Goal: Task Accomplishment & Management: Use online tool/utility

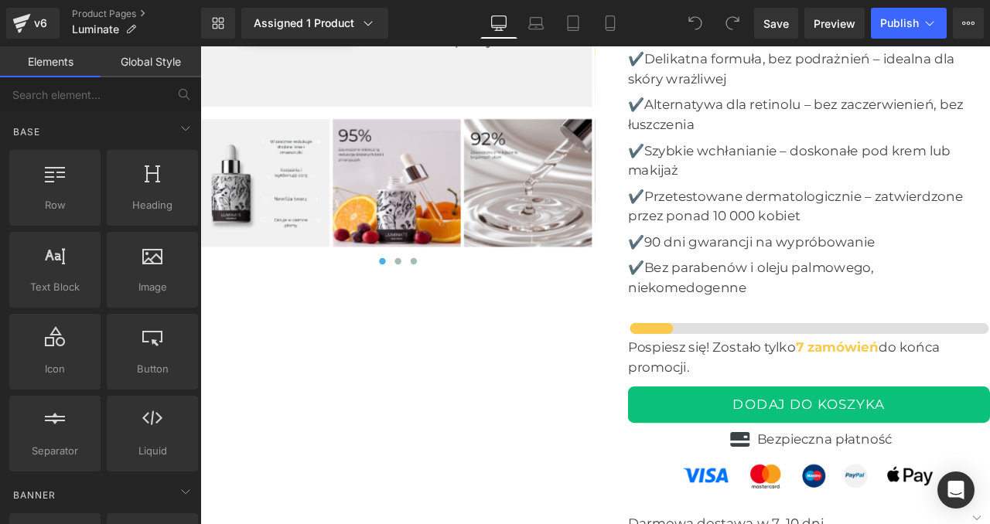
scroll to position [6021, 0]
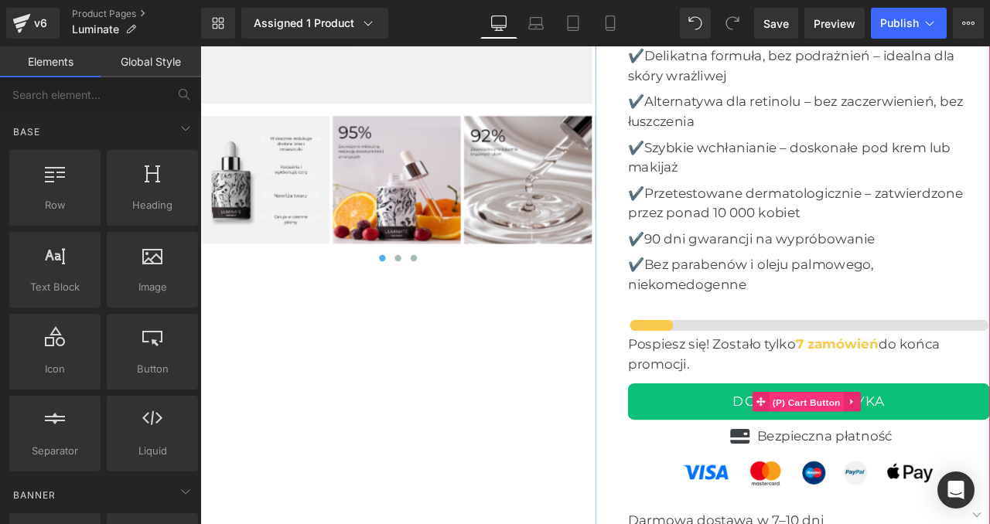
click at [917, 462] on span "(P) Cart Button" at bounding box center [919, 468] width 88 height 23
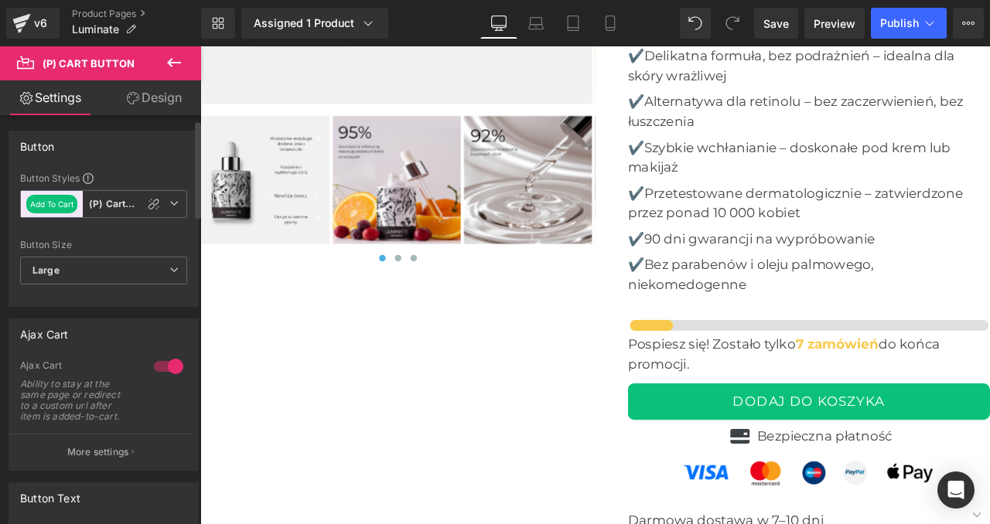
scroll to position [64, 0]
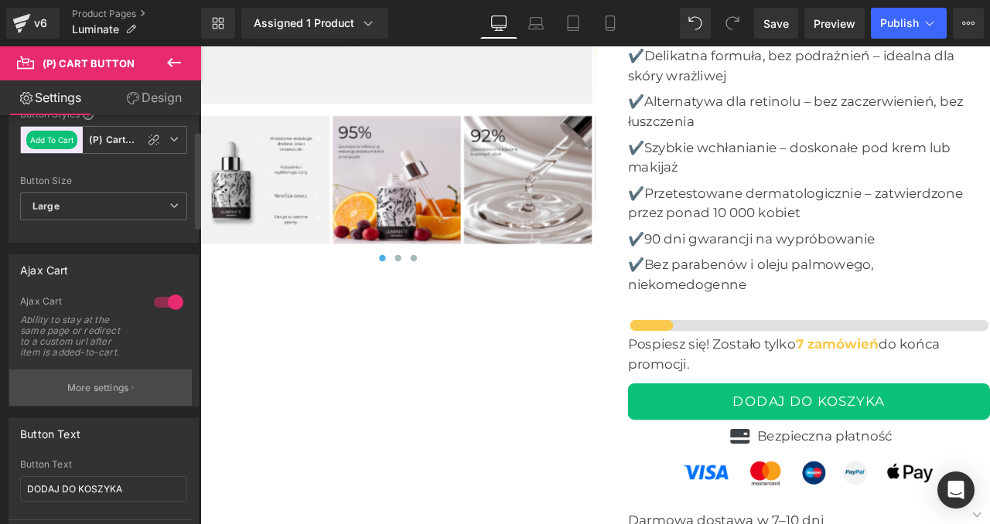
click at [88, 387] on p "More settings" at bounding box center [98, 388] width 62 height 14
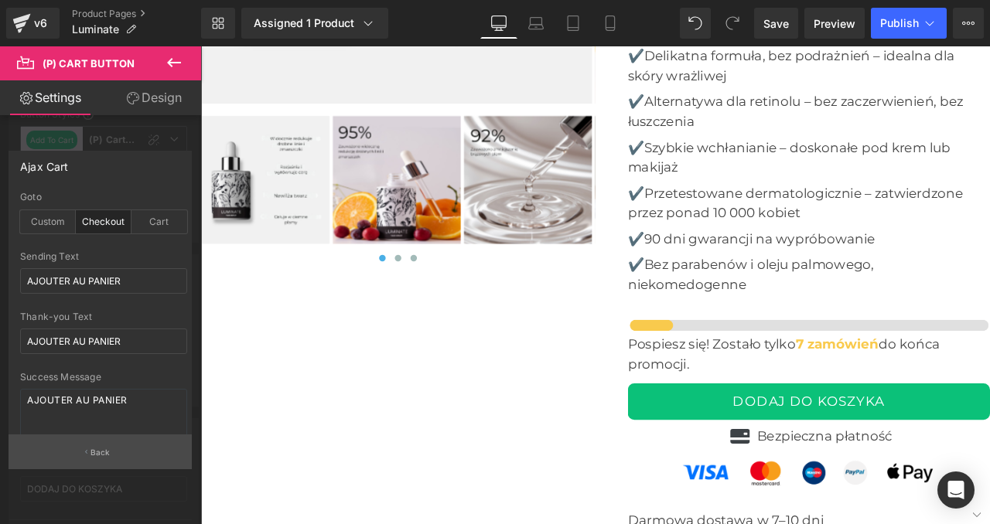
click at [78, 448] on button "Back" at bounding box center [100, 452] width 183 height 35
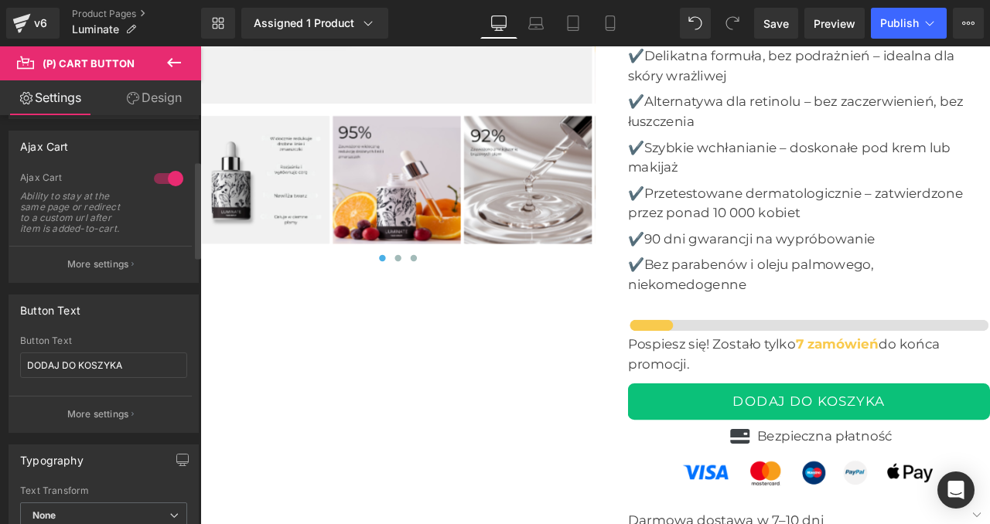
scroll to position [193, 0]
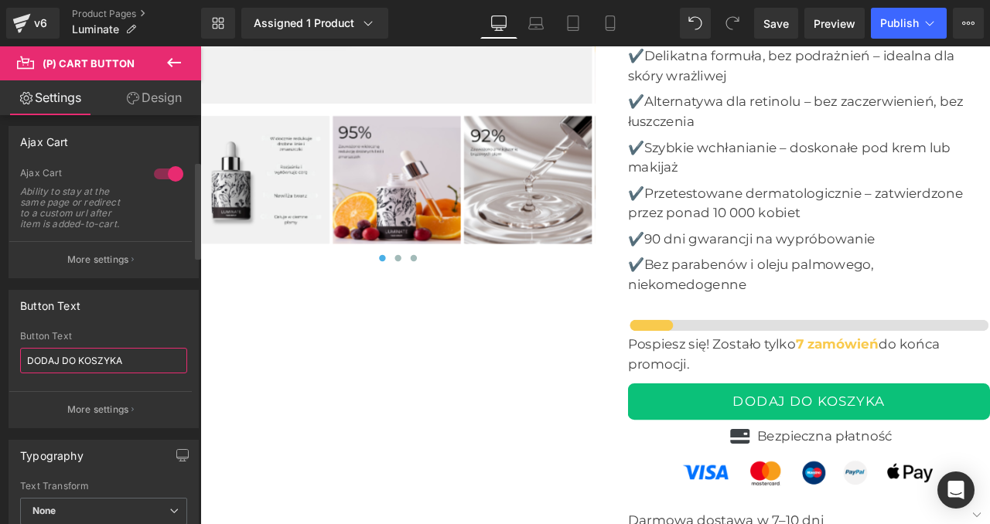
click at [84, 351] on input "DODAJ DO KOSZYKA" at bounding box center [103, 361] width 167 height 26
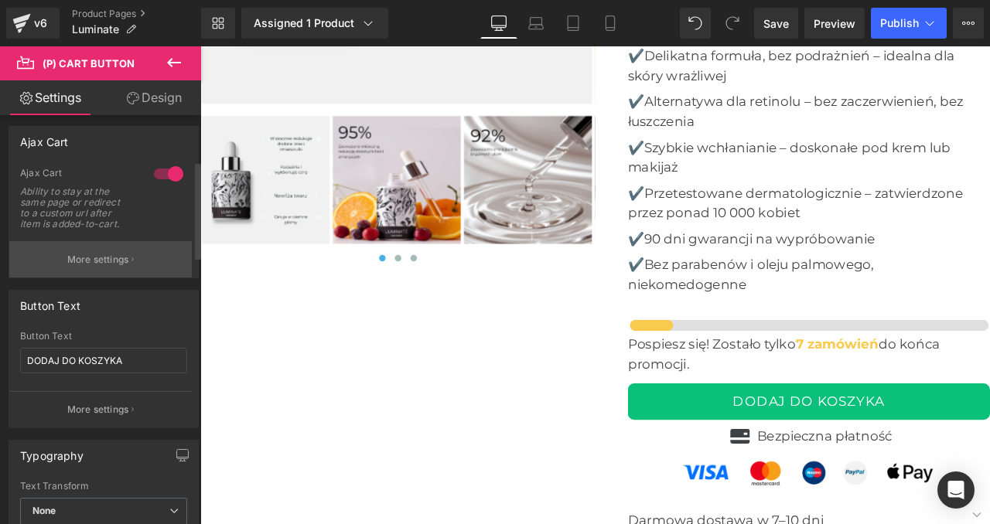
click at [118, 259] on p "More settings" at bounding box center [98, 260] width 62 height 14
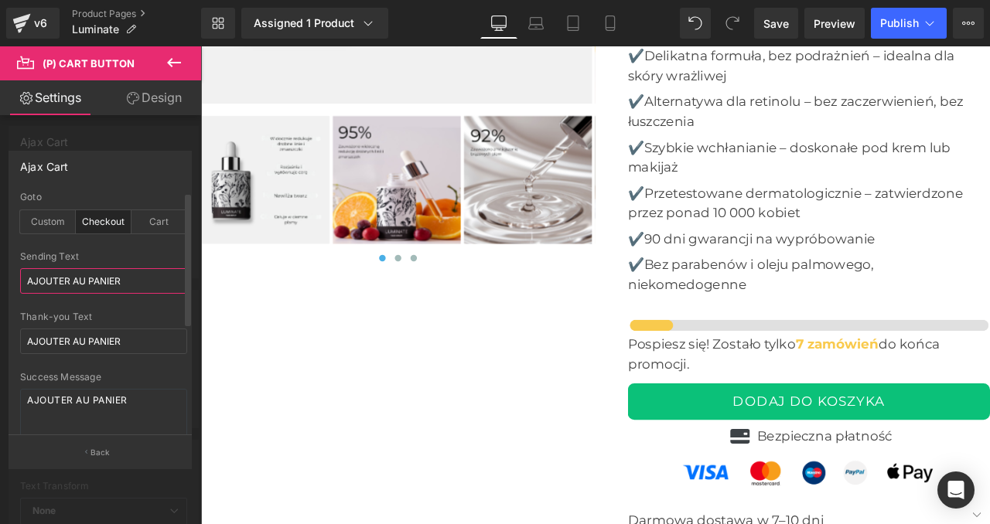
click at [108, 286] on input "AJOUTER AU PANIER" at bounding box center [103, 281] width 167 height 26
paste input "DODAJ DO KOSZYKA"
type input "DODAJ DO KOSZYKA"
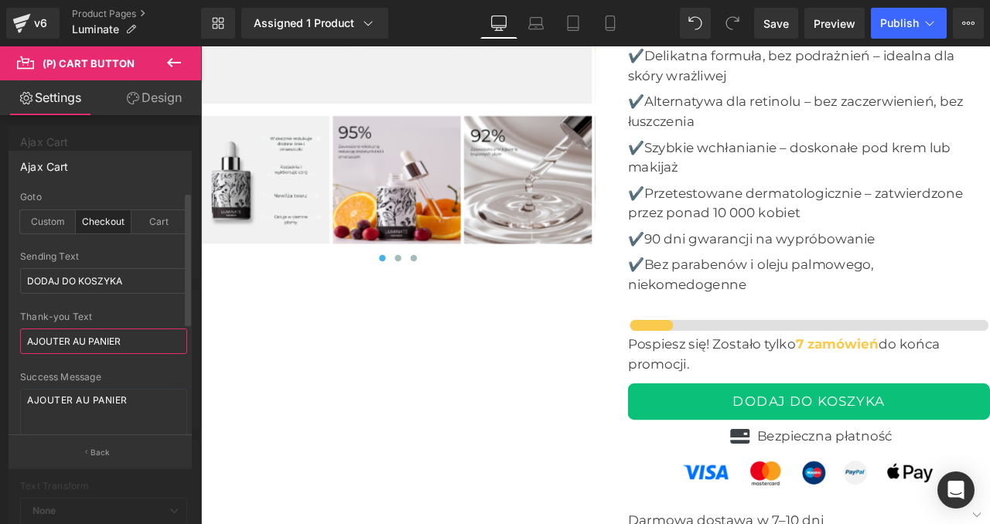
click at [107, 337] on input "AJOUTER AU PANIER" at bounding box center [103, 342] width 167 height 26
paste input "DODAJ DO KOSZYKA"
type input "DODAJ DO KOSZYKA"
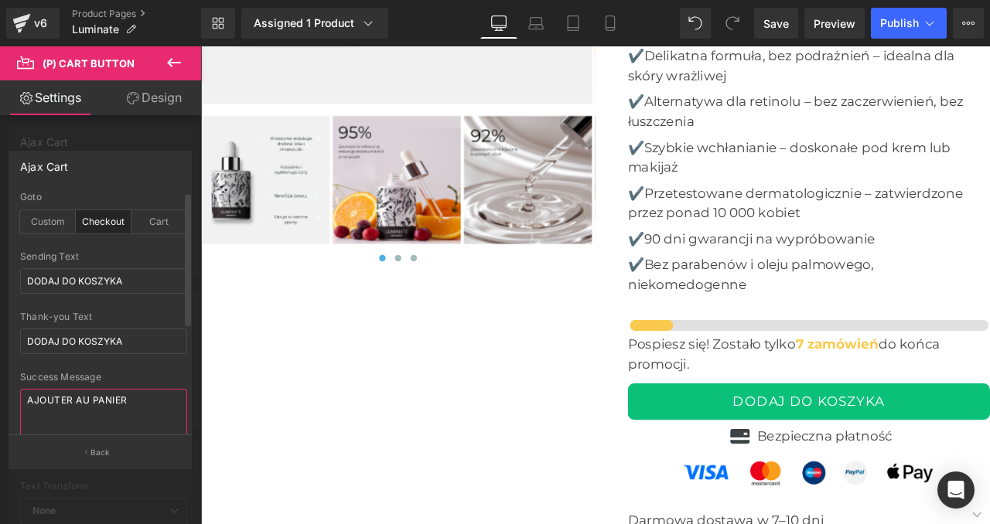
click at [104, 412] on textarea "AJOUTER AU PANIER" at bounding box center [103, 420] width 167 height 62
click at [99, 404] on textarea "AJOUTER AU PANIER" at bounding box center [103, 420] width 167 height 62
paste textarea "DODAJ DO KOSZYKA"
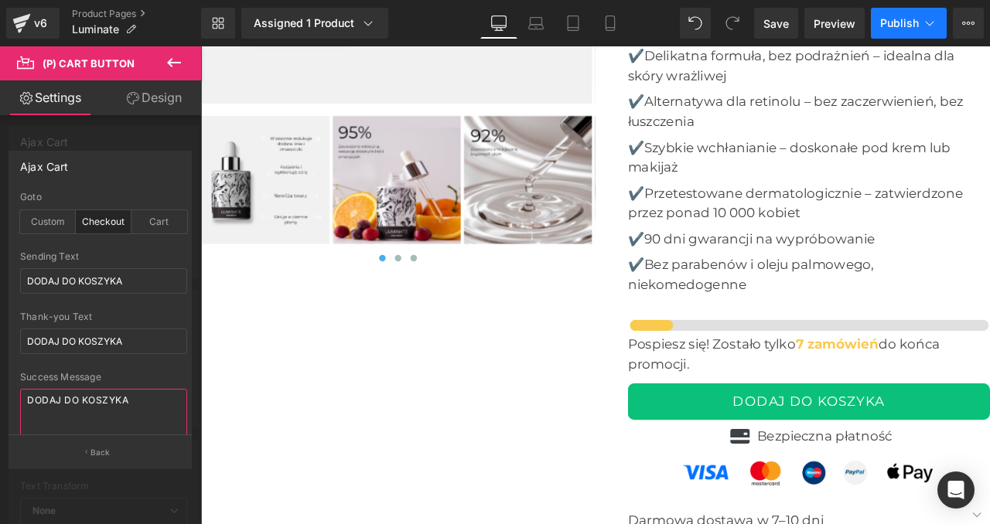
type textarea "DODAJ DO KOSZYKA"
click at [894, 22] on span "Publish" at bounding box center [899, 23] width 39 height 12
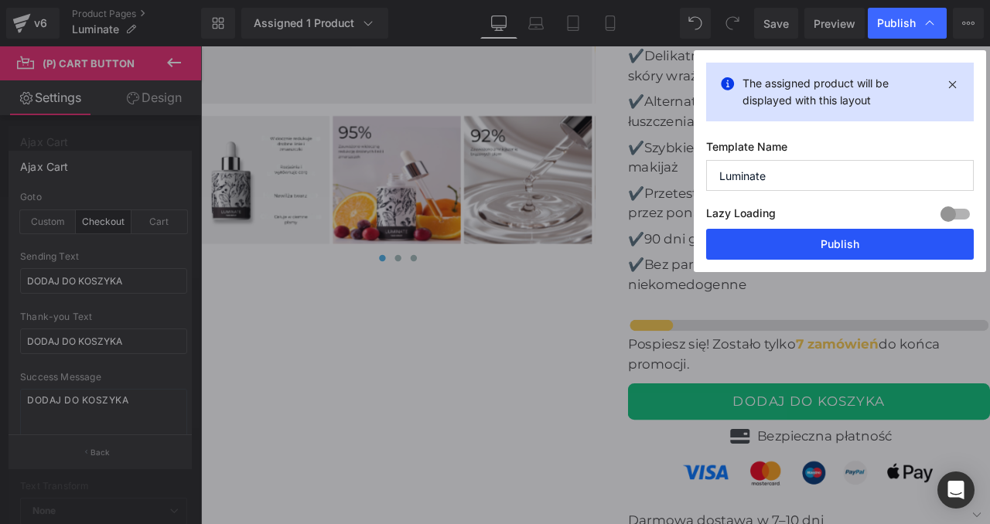
click at [857, 232] on button "Publish" at bounding box center [840, 244] width 268 height 31
